Goal: Transaction & Acquisition: Download file/media

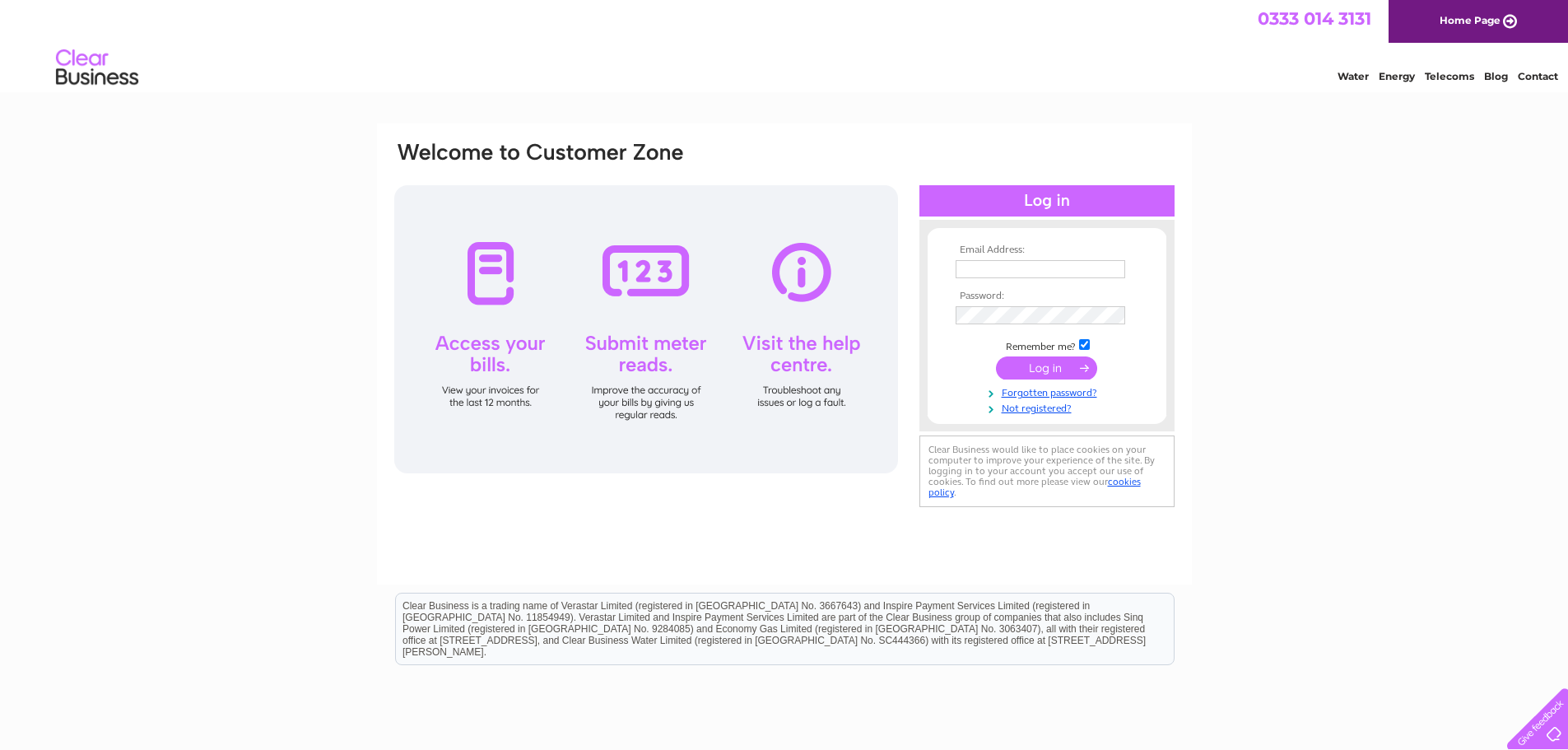
type input "[EMAIL_ADDRESS][DOMAIN_NAME]"
click at [1062, 368] on input "submit" at bounding box center [1047, 368] width 101 height 23
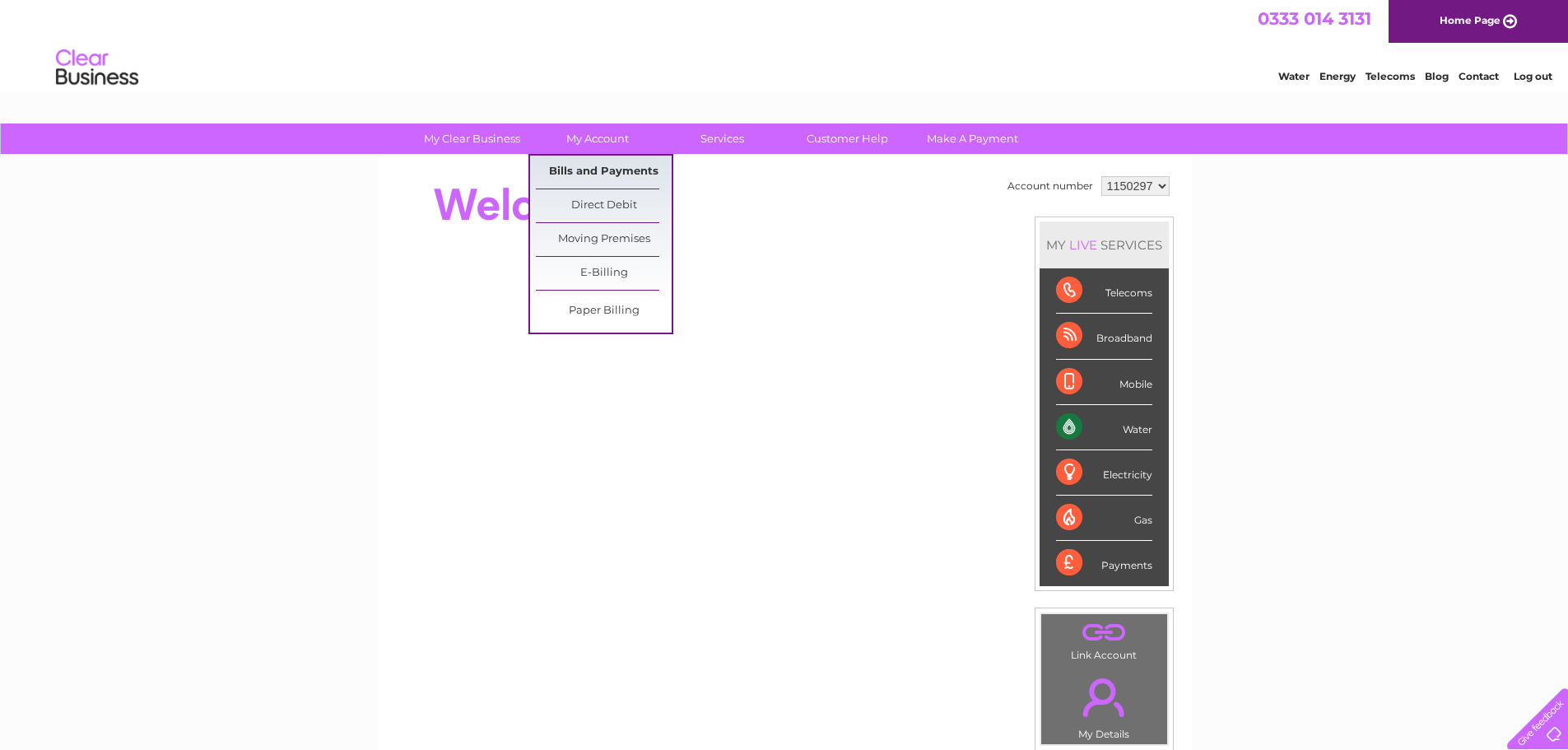
click at [613, 177] on link "Bills and Payments" at bounding box center [604, 172] width 136 height 33
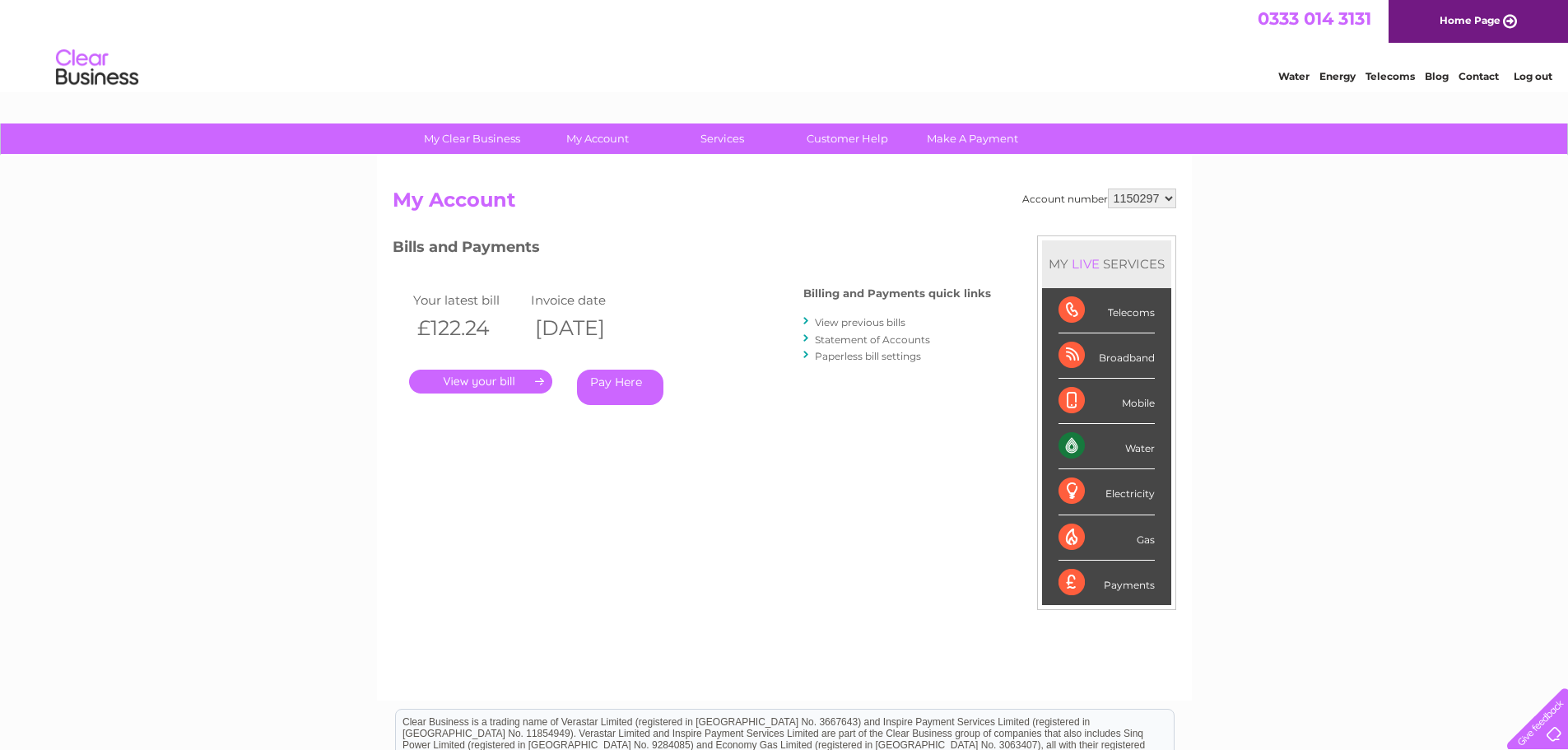
click at [524, 381] on link "." at bounding box center [481, 381] width 143 height 24
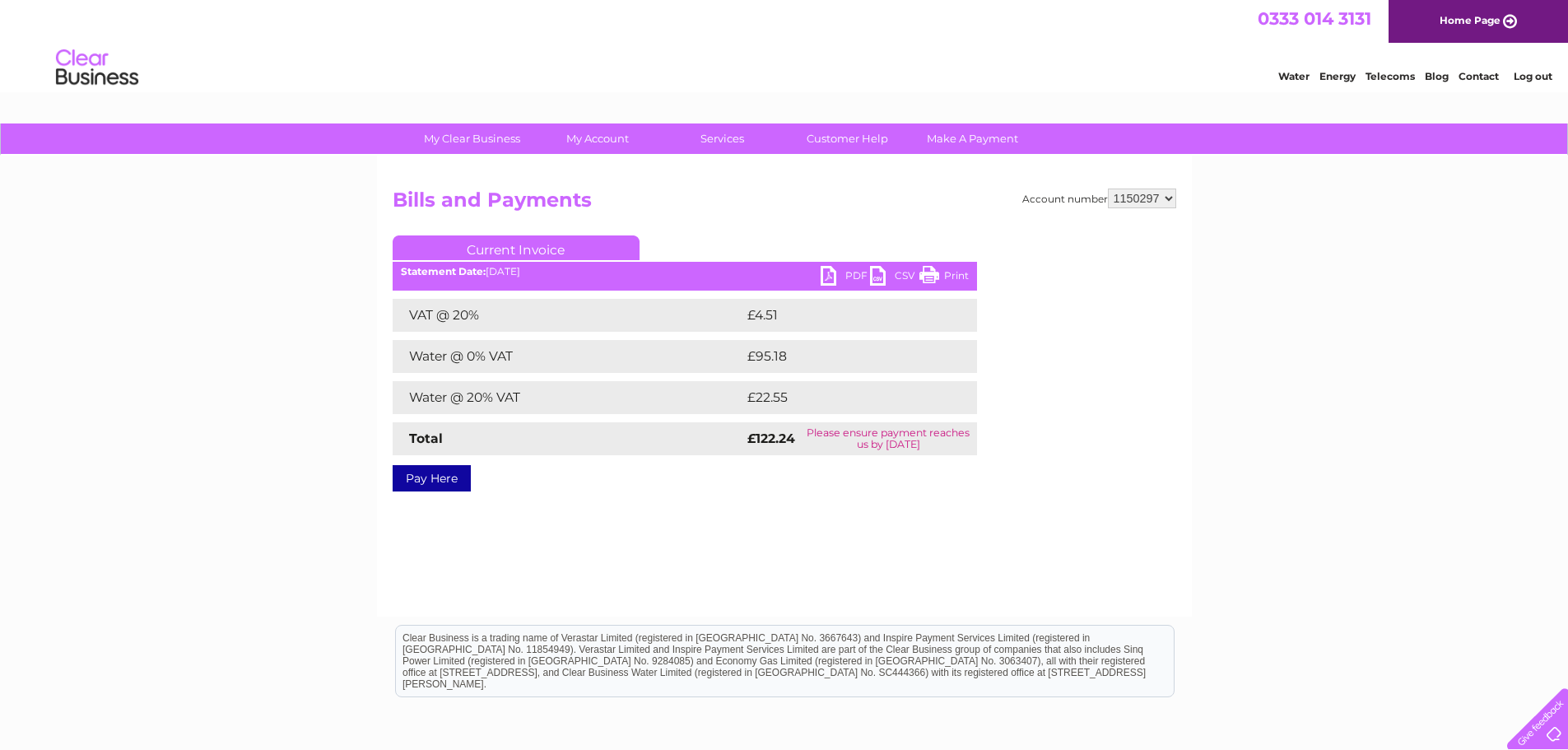
click at [847, 278] on link "PDF" at bounding box center [846, 277] width 49 height 24
